Goal: Task Accomplishment & Management: Use online tool/utility

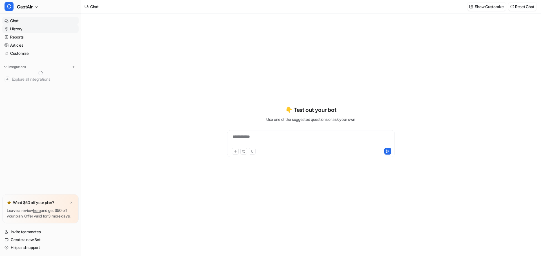
click at [25, 31] on link "History" at bounding box center [40, 29] width 76 height 8
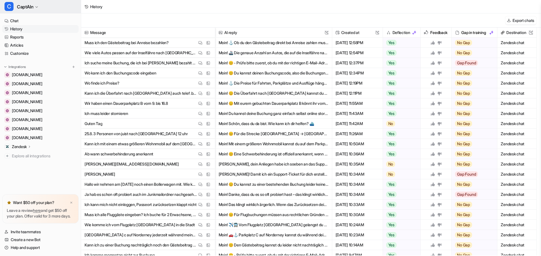
click at [32, 3] on span "CaptAIn" at bounding box center [25, 7] width 16 height 8
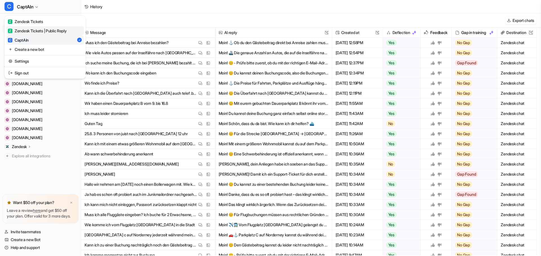
click at [30, 30] on div "Z Zendesk Tickets | Public Reply" at bounding box center [37, 31] width 59 height 6
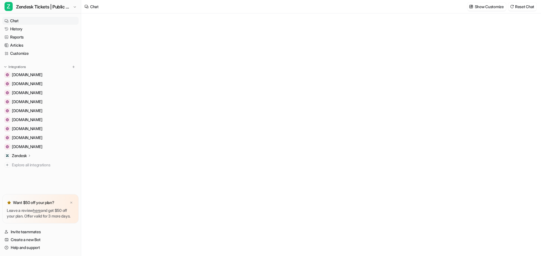
type textarea "**********"
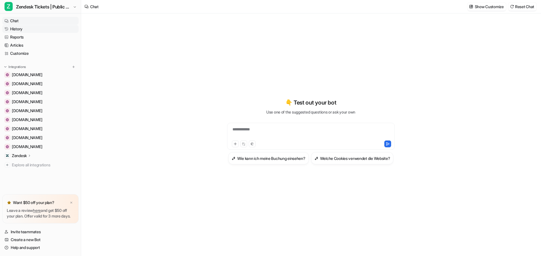
click at [16, 30] on link "History" at bounding box center [40, 29] width 76 height 8
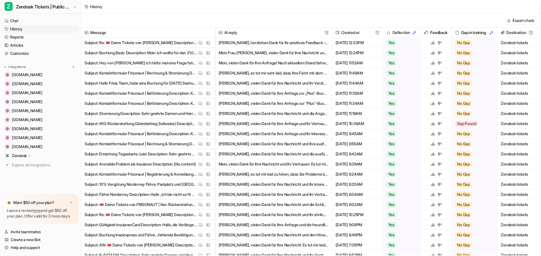
click at [27, 159] on div "Zendesk" at bounding box center [40, 156] width 76 height 8
click at [26, 180] on p "AI Agent" at bounding box center [23, 181] width 15 height 6
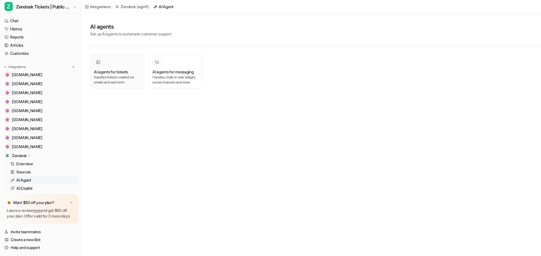
click at [103, 73] on h3 "AI agents for tickets" at bounding box center [111, 72] width 34 height 6
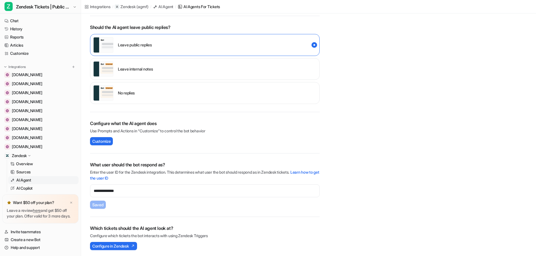
scroll to position [115, 0]
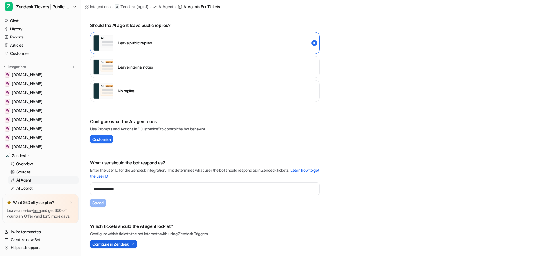
click at [119, 246] on span "Configure in Zendesk" at bounding box center [110, 245] width 36 height 6
